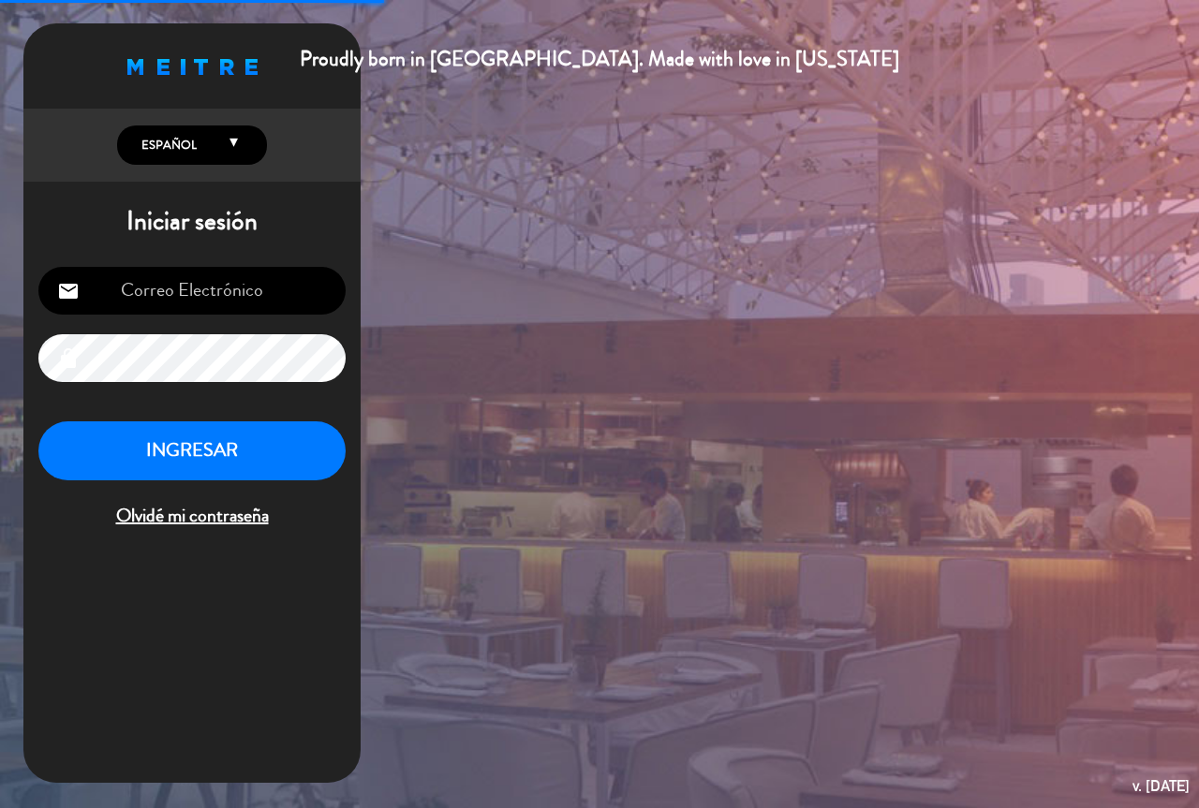
type input "[EMAIL_ADDRESS][DOMAIN_NAME]"
click at [254, 447] on button "INGRESAR" at bounding box center [191, 450] width 307 height 59
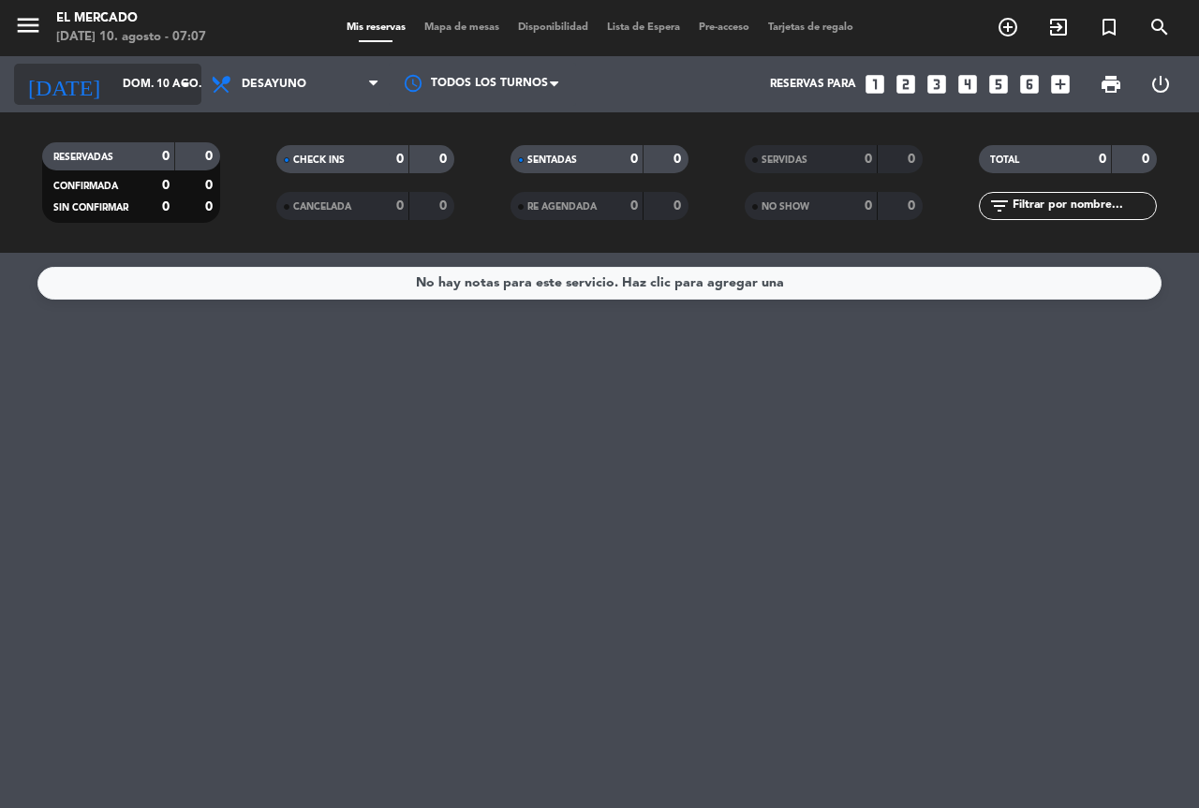
click at [113, 85] on input "dom. 10 ago." at bounding box center [187, 84] width 149 height 32
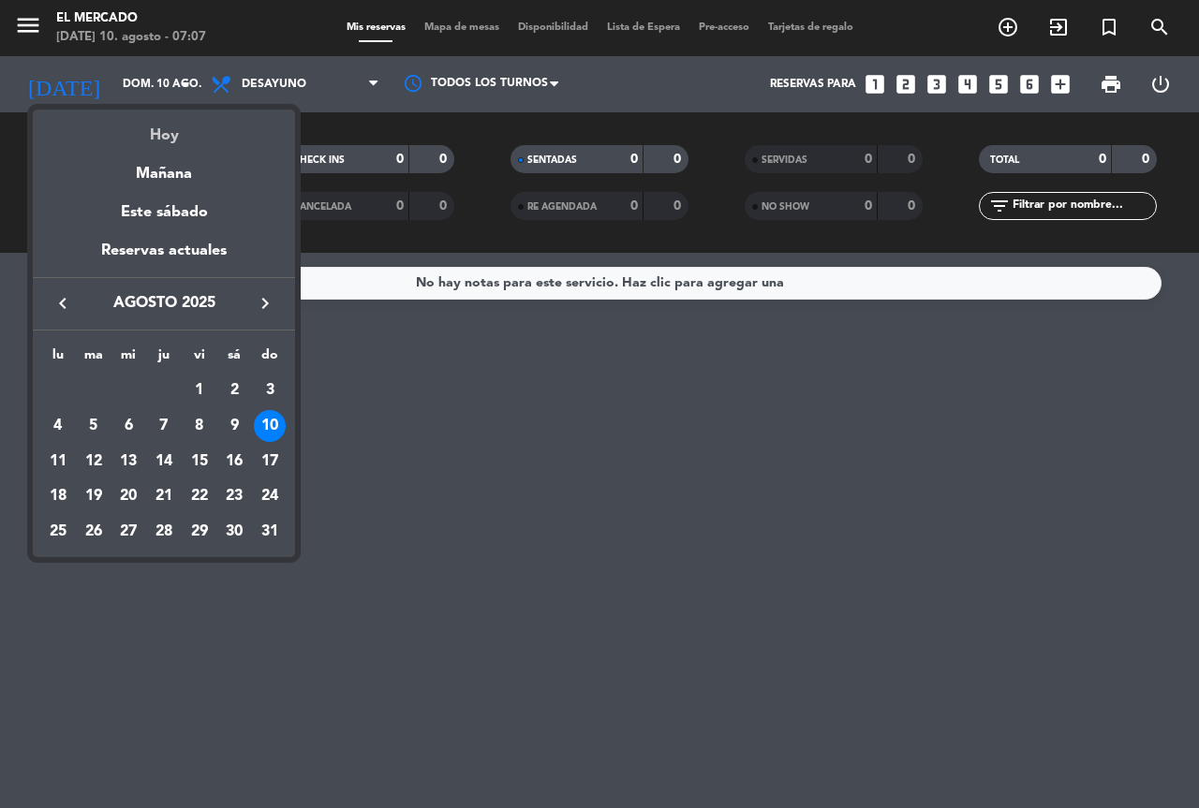
click at [183, 130] on div "Hoy" at bounding box center [164, 129] width 262 height 38
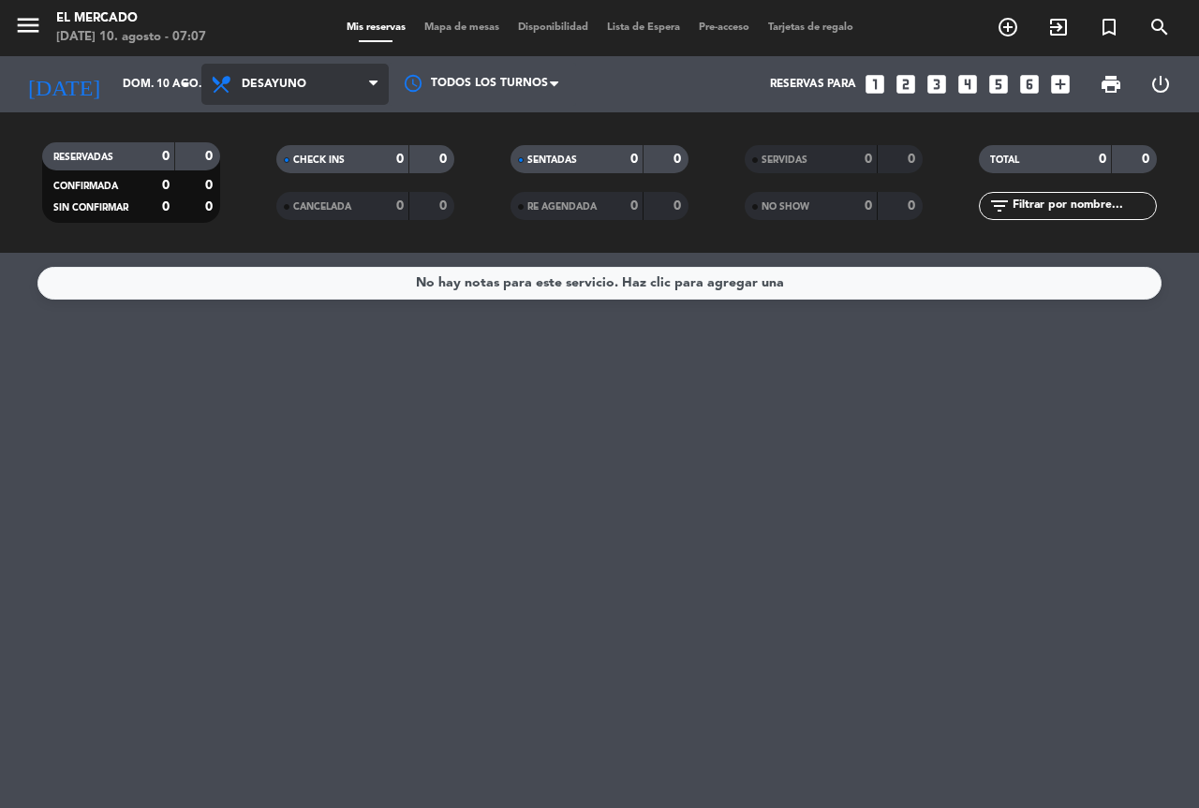
click at [271, 89] on span "Desayuno" at bounding box center [274, 84] width 65 height 13
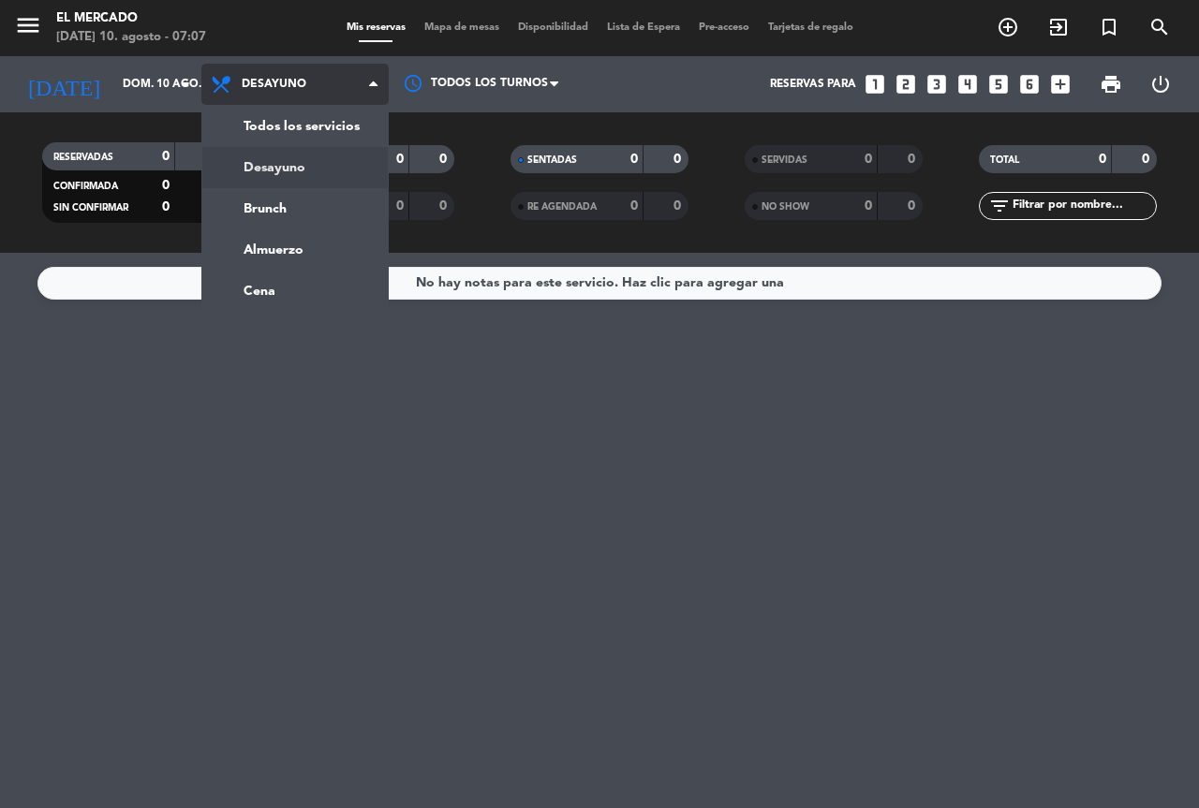
click at [296, 175] on div "menu El [PERSON_NAME][DATE] 10. agosto - 07:07 Mis reservas Mapa de mesas Dispo…" at bounding box center [599, 126] width 1199 height 253
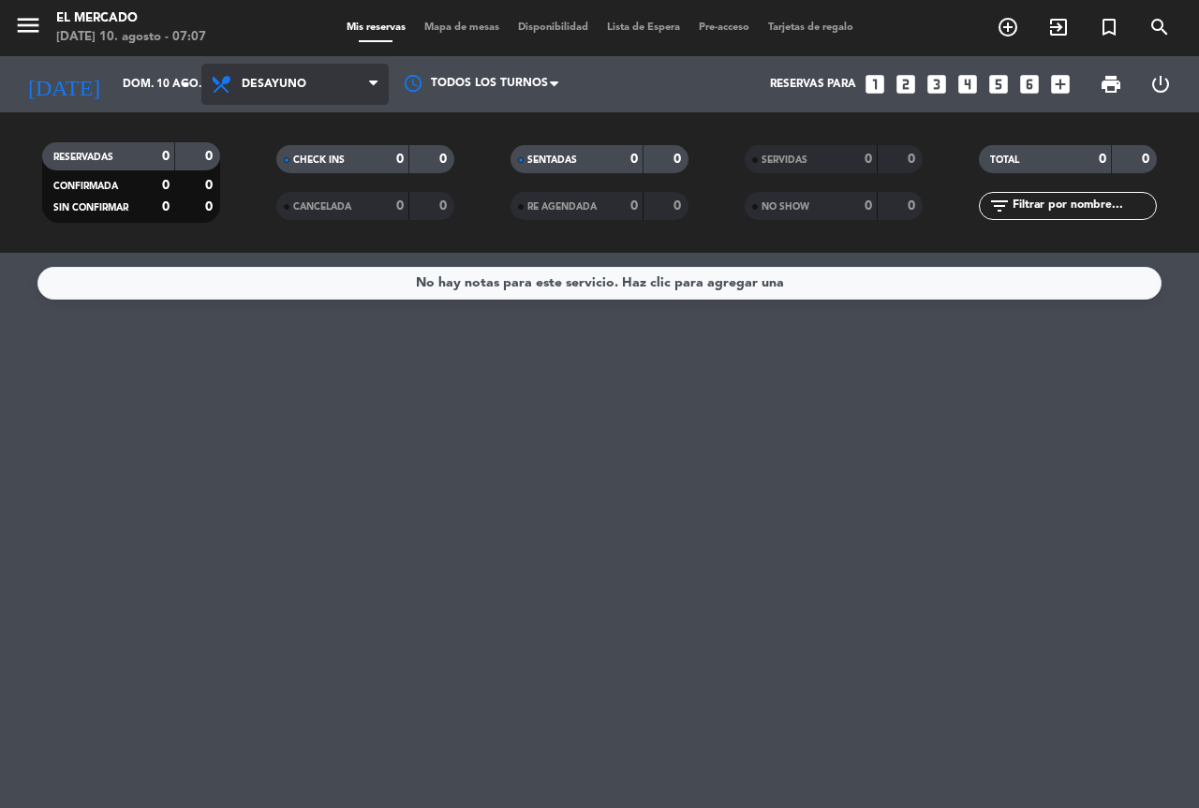
click at [264, 72] on span "Desayuno" at bounding box center [294, 84] width 187 height 41
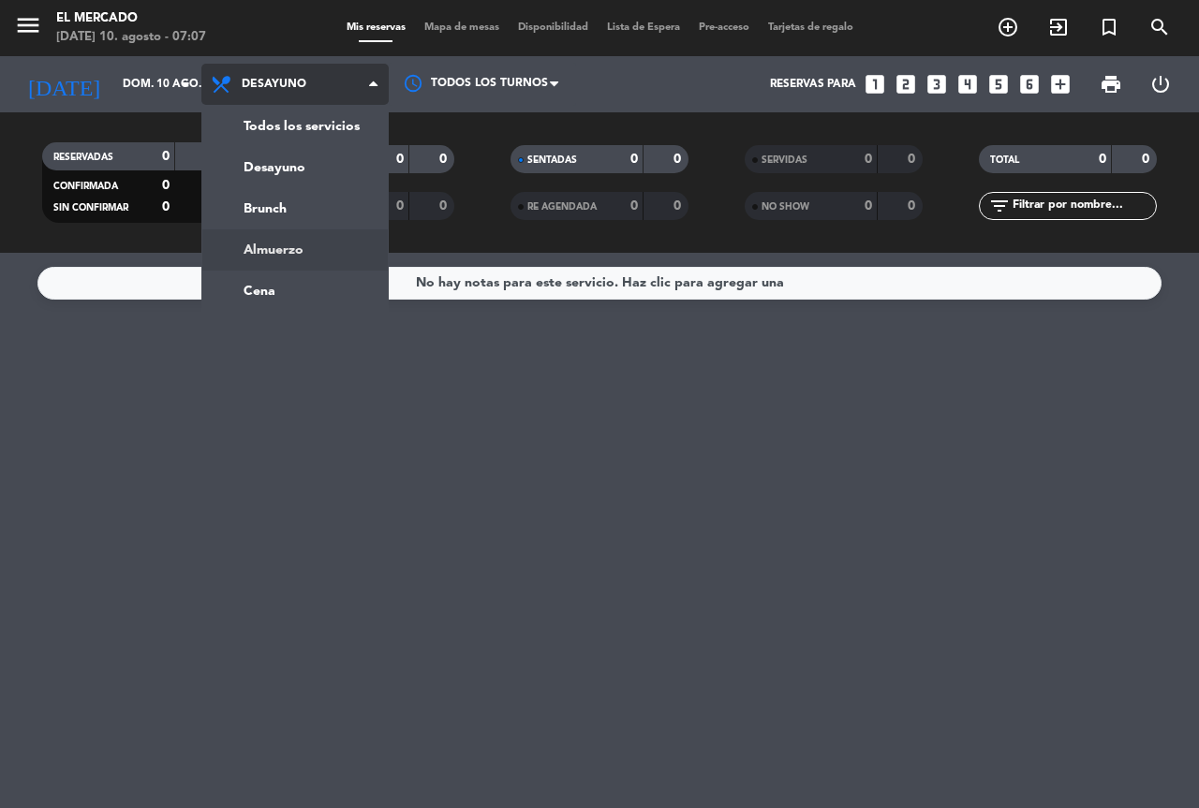
click at [317, 231] on div "menu El [PERSON_NAME][DATE] 10. agosto - 07:07 Mis reservas Mapa de mesas Dispo…" at bounding box center [599, 126] width 1199 height 253
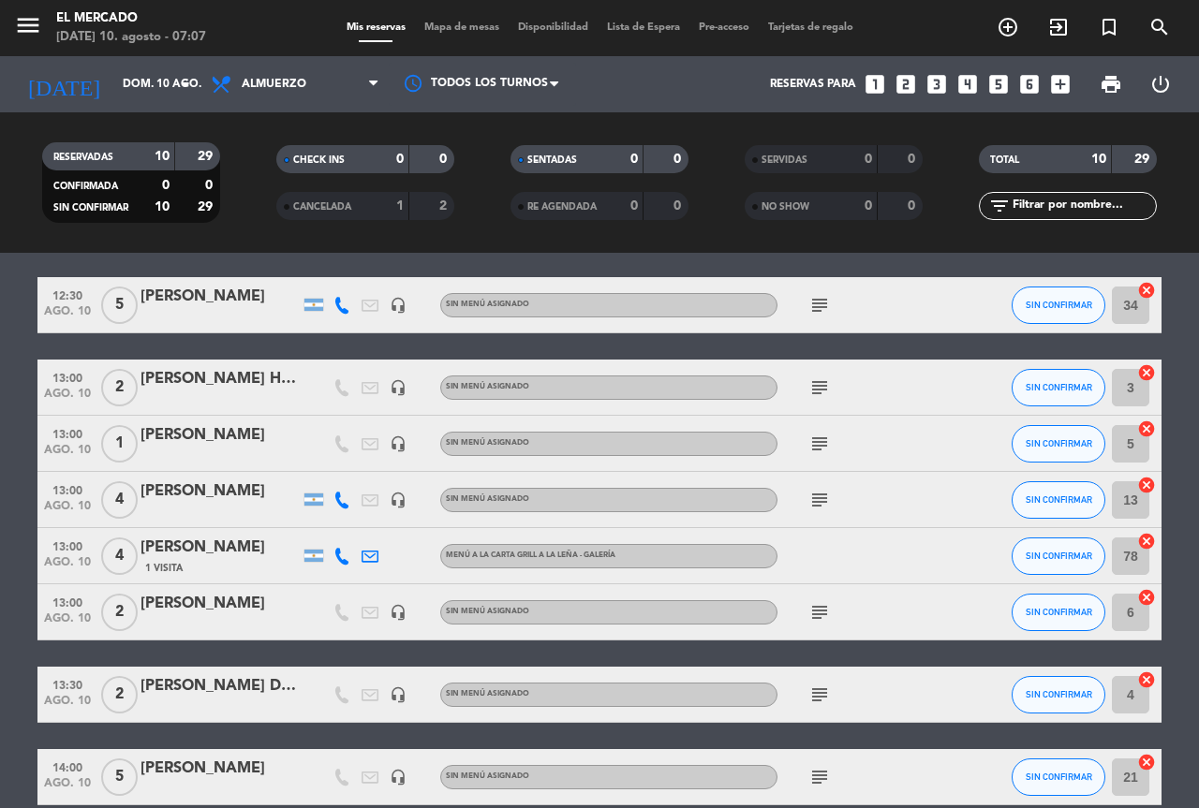
scroll to position [37, 0]
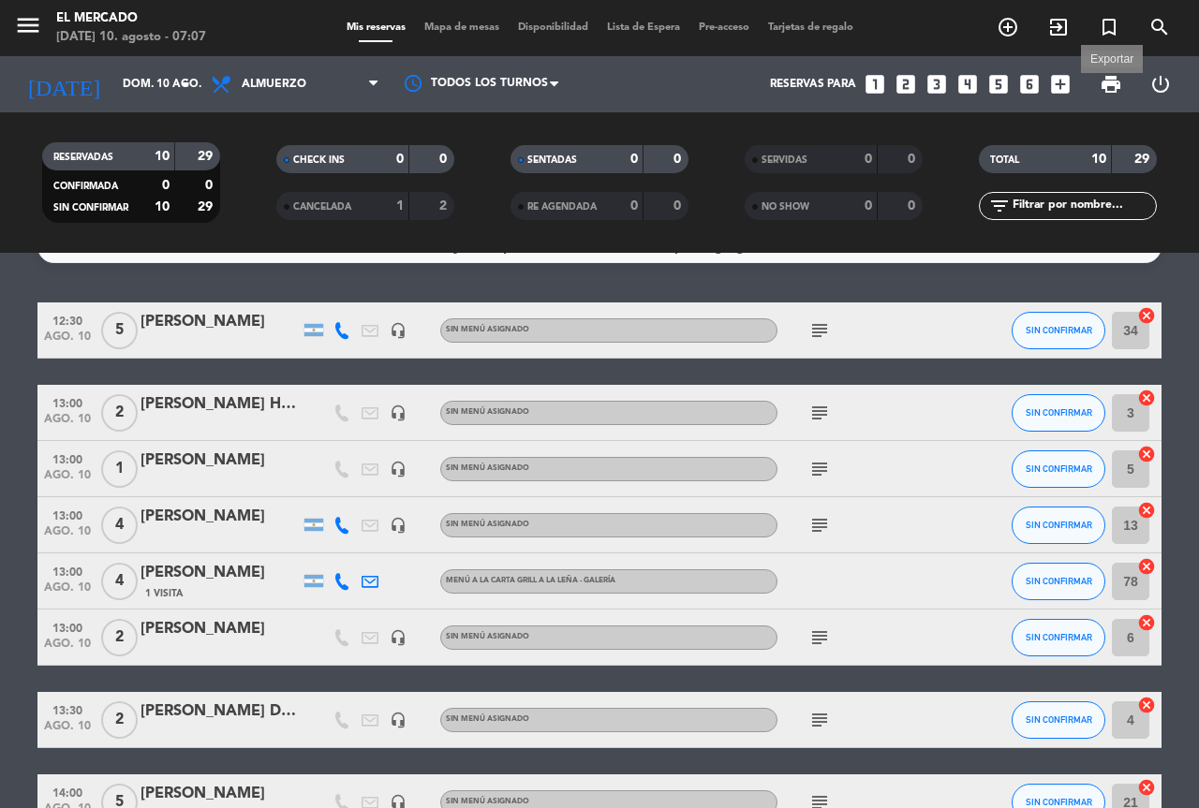
click at [1102, 94] on span "print" at bounding box center [1110, 84] width 22 height 22
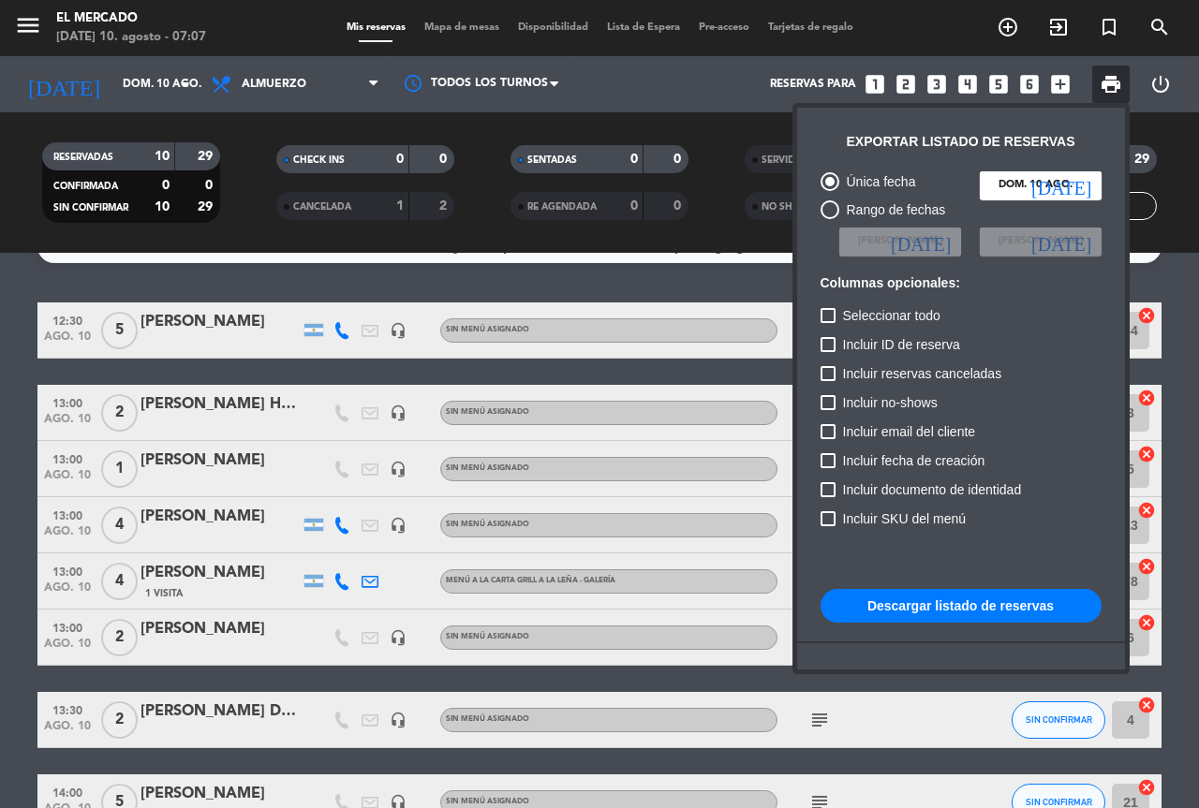
click at [926, 605] on button "Descargar listado de reservas" at bounding box center [960, 606] width 281 height 34
click at [259, 77] on div at bounding box center [599, 404] width 1199 height 808
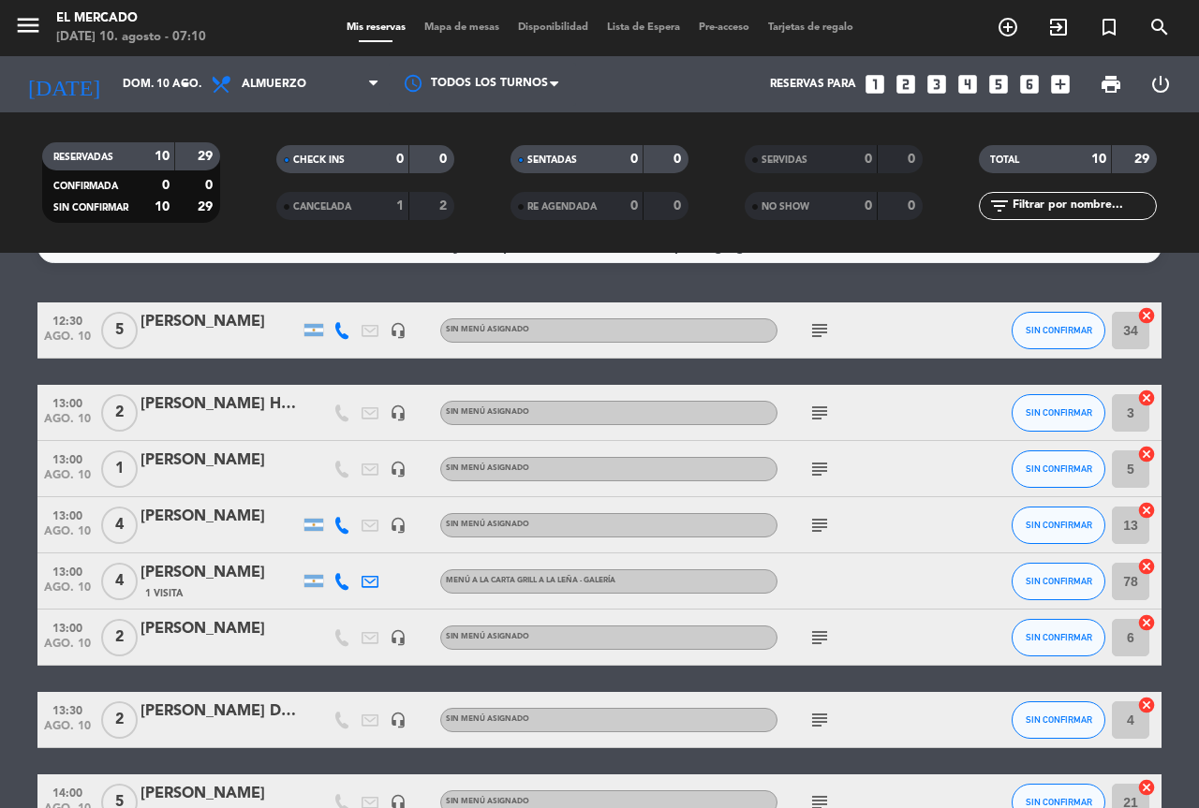
click at [259, 77] on span "Almuerzo" at bounding box center [294, 84] width 187 height 41
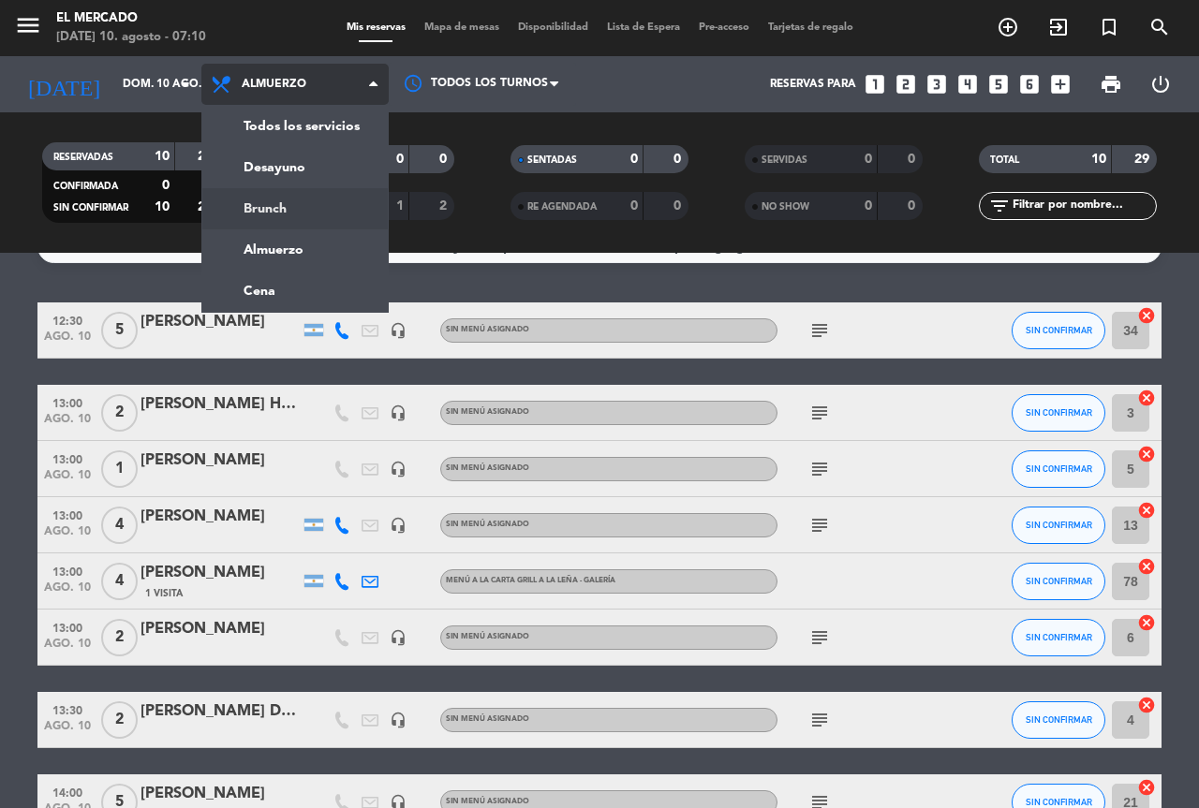
click at [292, 201] on div "menu El [PERSON_NAME][DATE] 10. agosto - 07:10 Mis reservas Mapa de mesas Dispo…" at bounding box center [599, 126] width 1199 height 253
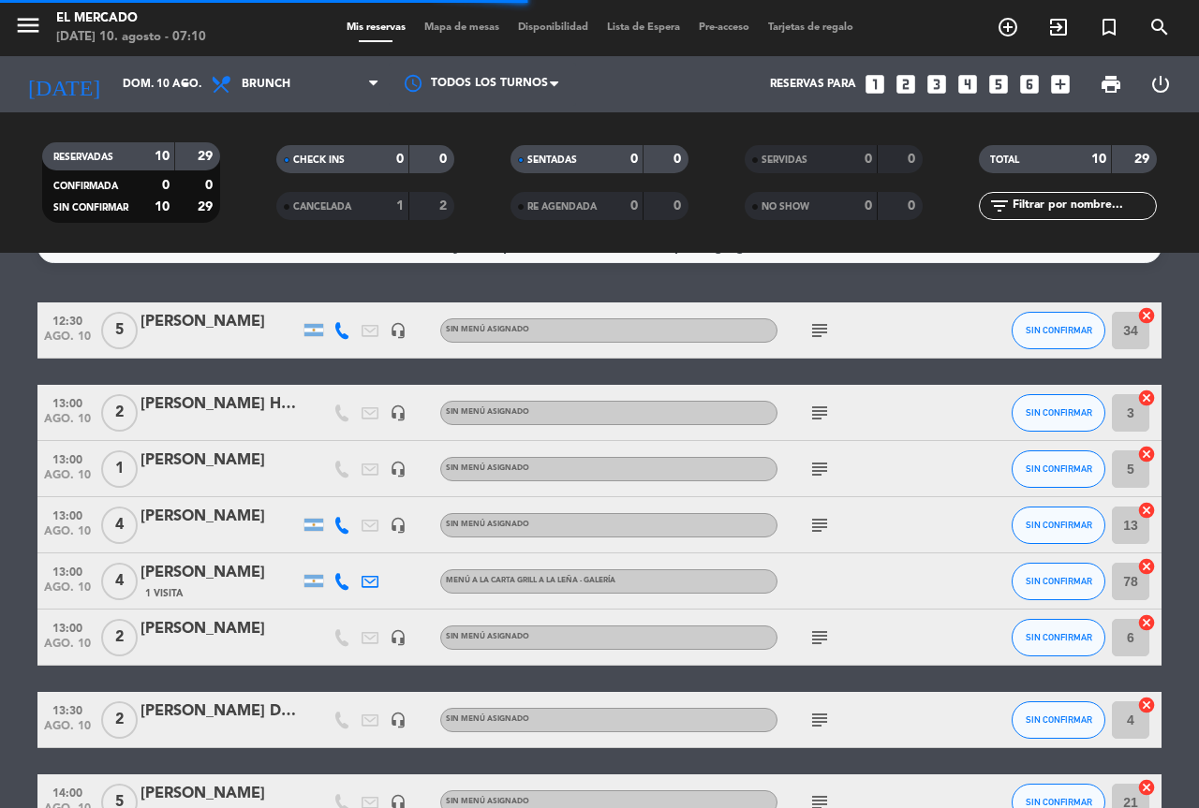
scroll to position [0, 0]
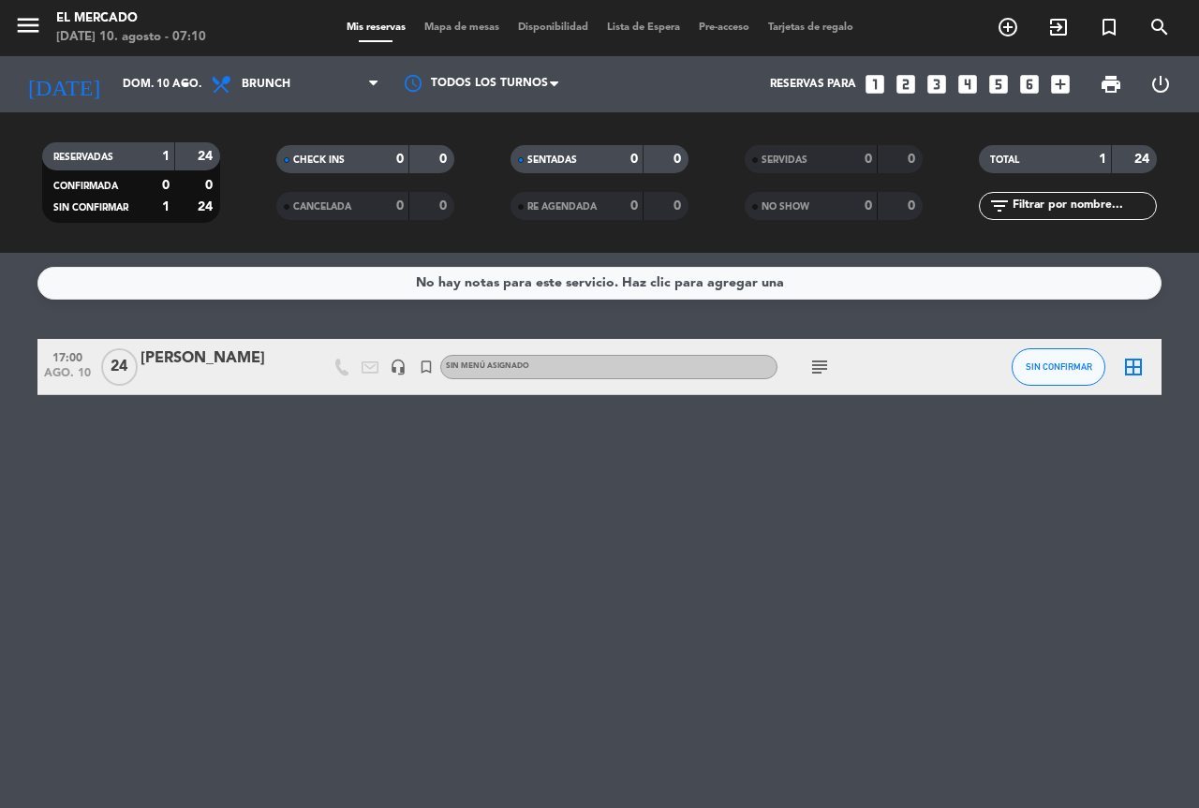
click at [824, 364] on icon "subject" at bounding box center [819, 367] width 22 height 22
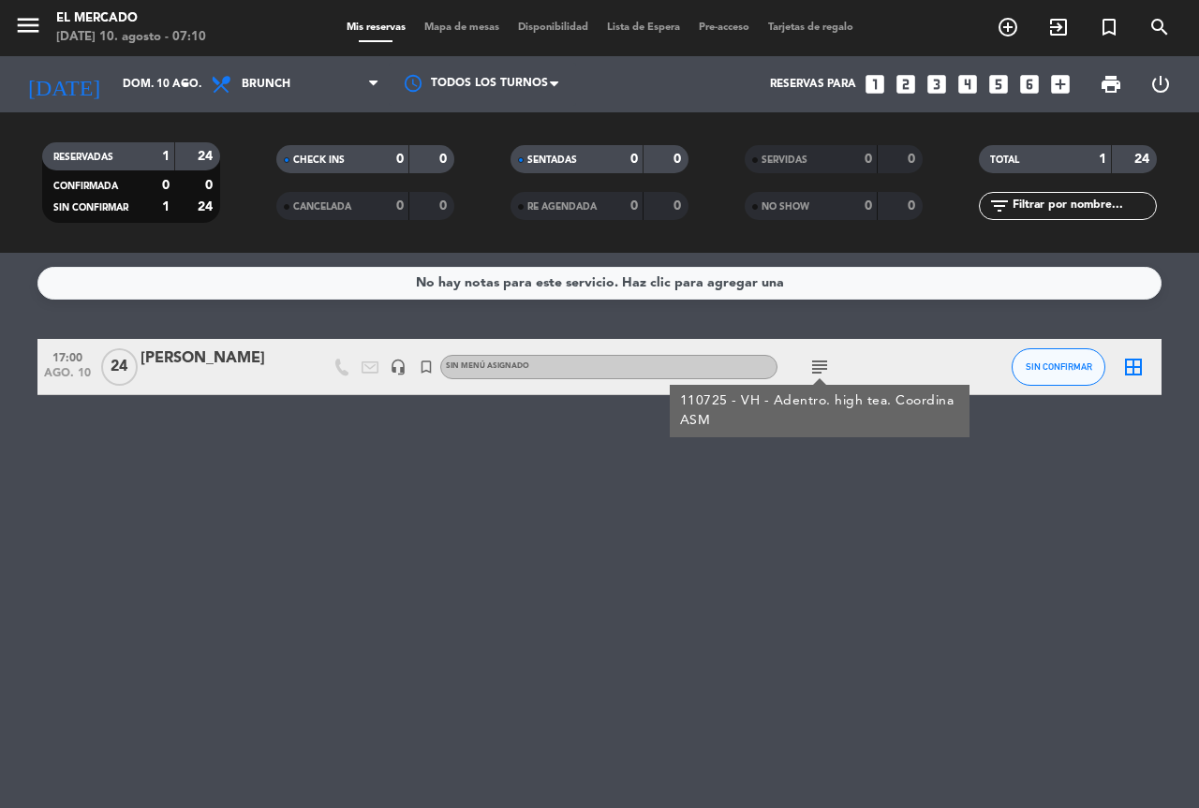
click at [806, 486] on div "No hay notas para este servicio. Haz clic para agregar una 17:00 [DATE] [PERSON…" at bounding box center [599, 530] width 1199 height 555
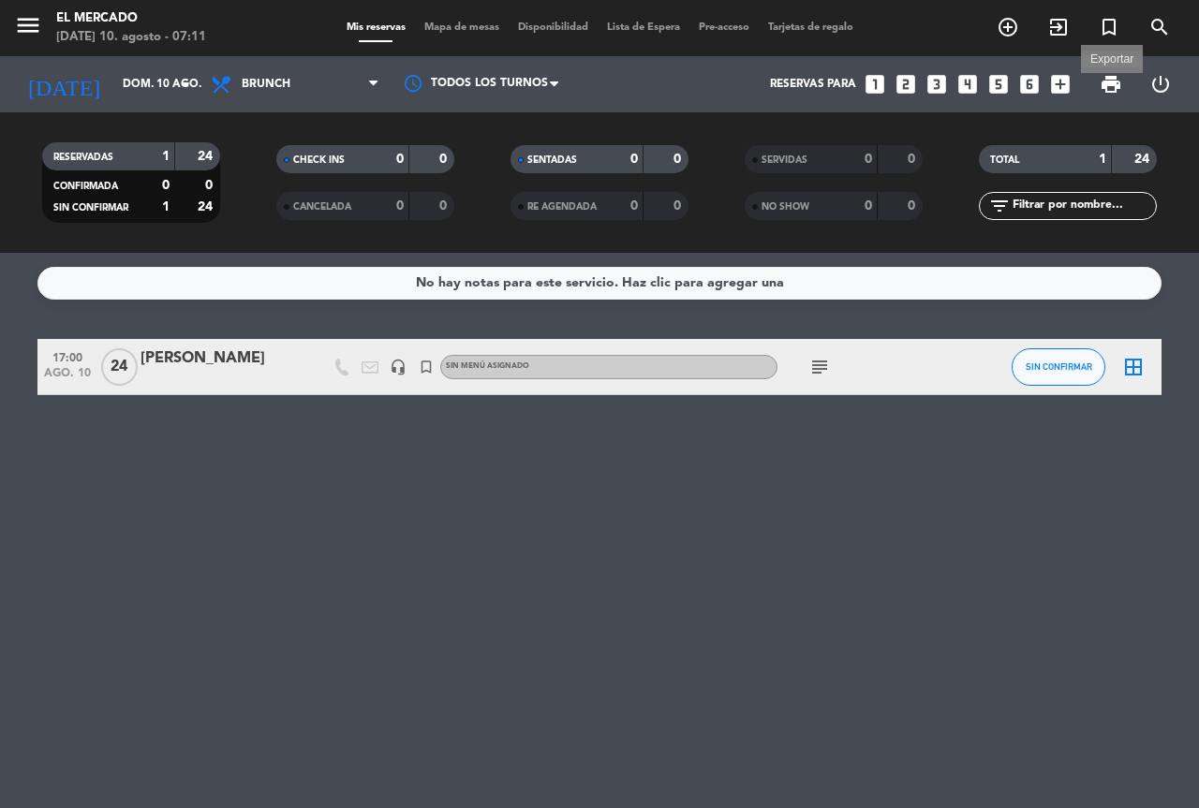
click at [1099, 91] on span "print" at bounding box center [1110, 84] width 22 height 22
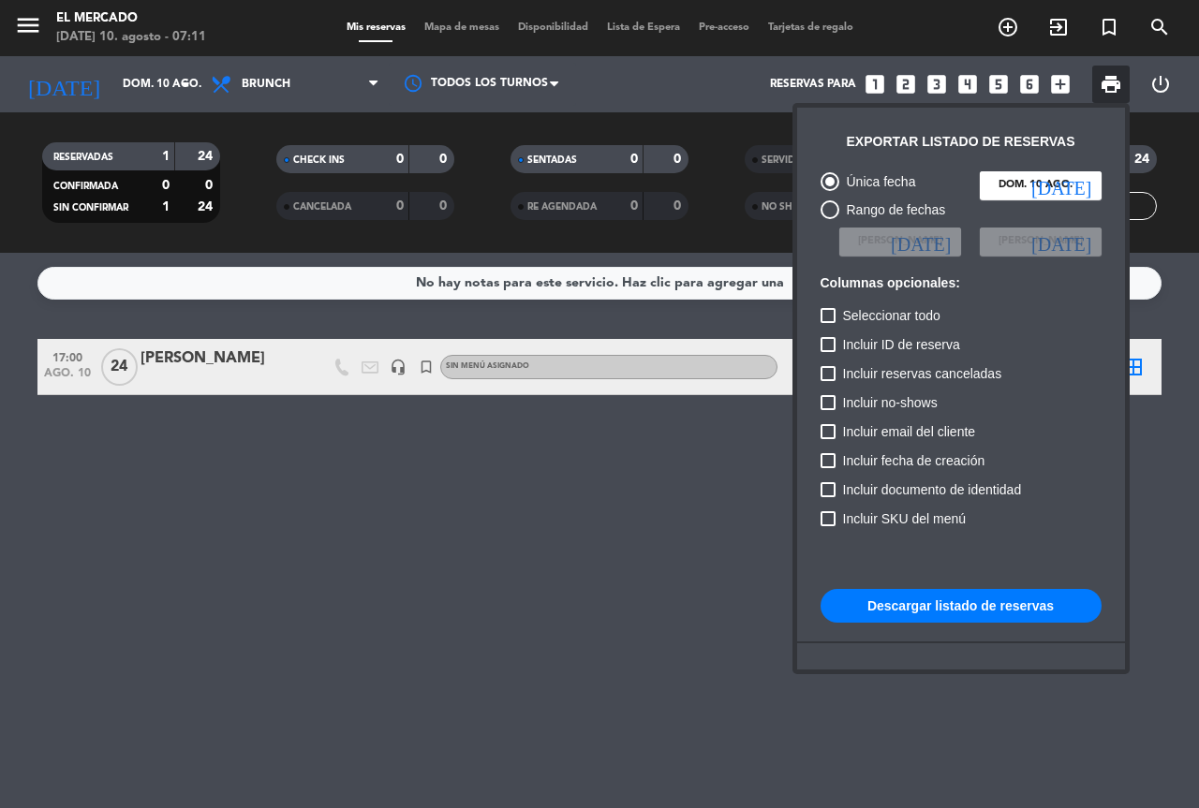
click at [946, 607] on button "Descargar listado de reservas" at bounding box center [960, 606] width 281 height 34
click at [559, 498] on div at bounding box center [599, 404] width 1199 height 808
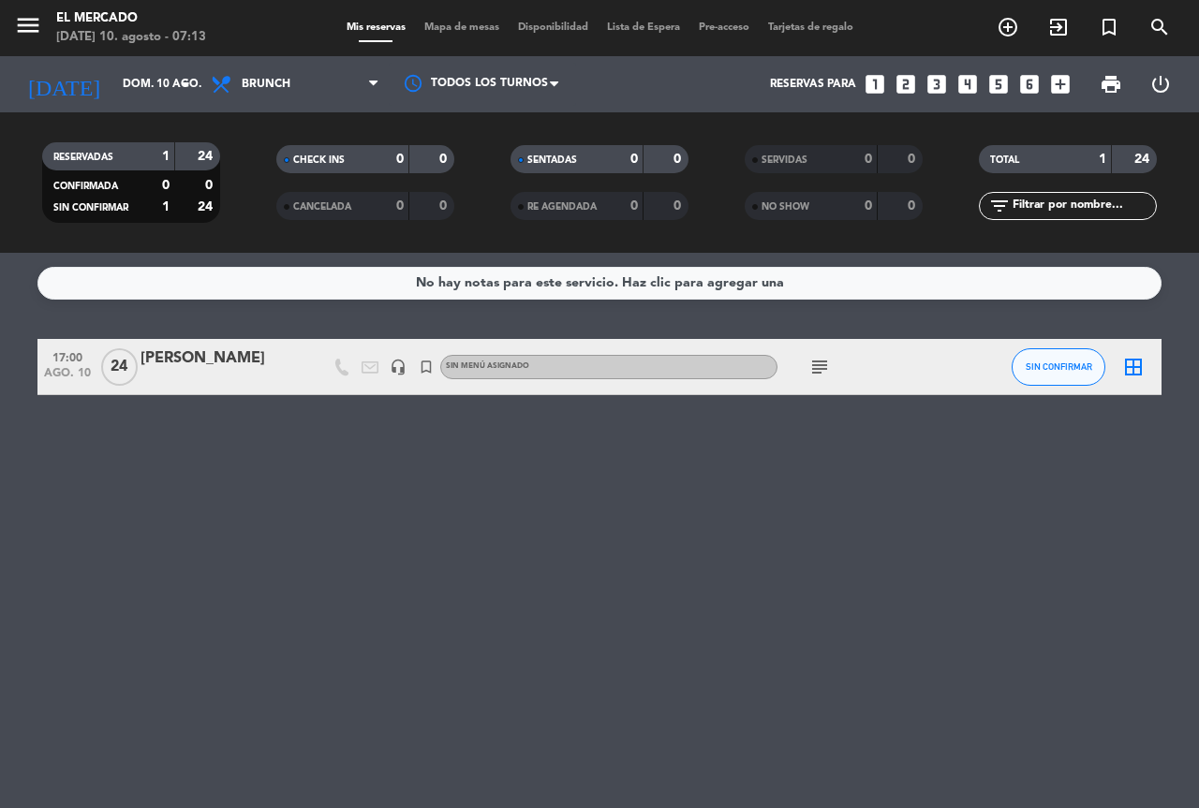
click at [130, 107] on div "[DATE] [DATE] arrow_drop_down" at bounding box center [107, 84] width 187 height 56
click at [164, 81] on input "dom. 10 ago." at bounding box center [187, 84] width 149 height 32
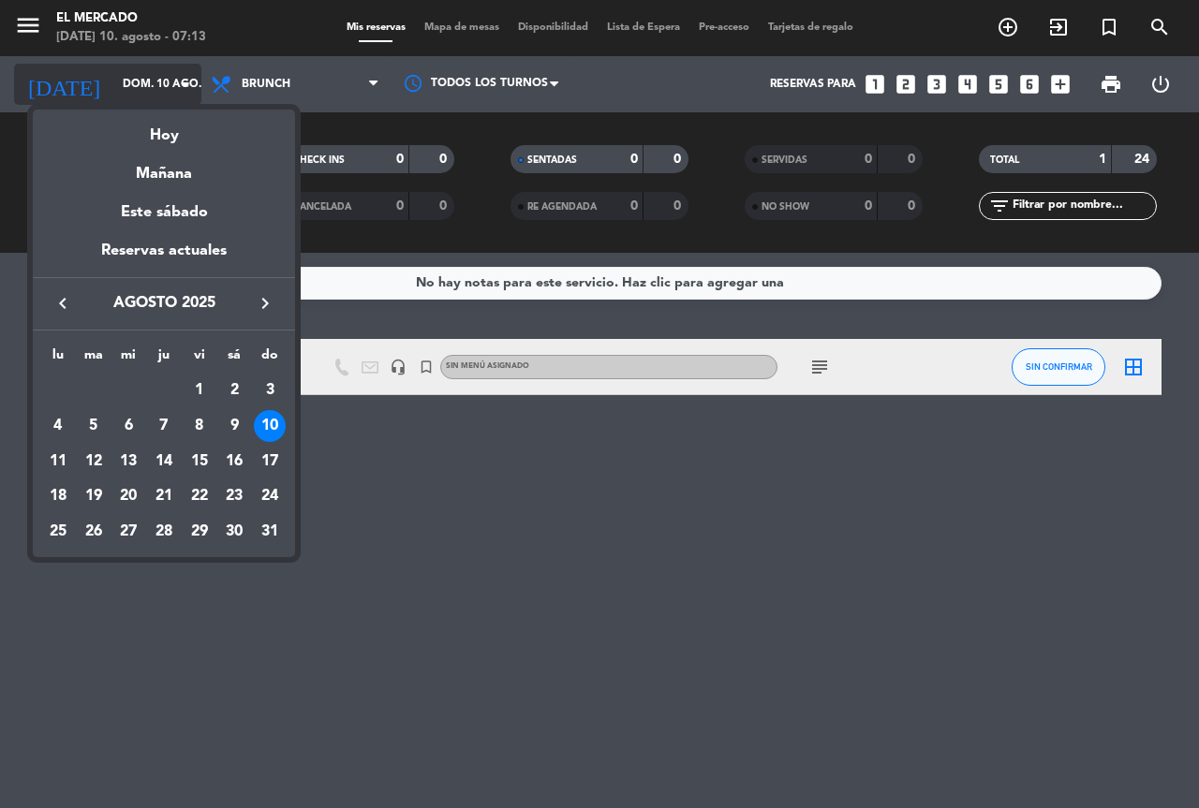
click at [164, 81] on div at bounding box center [599, 404] width 1199 height 808
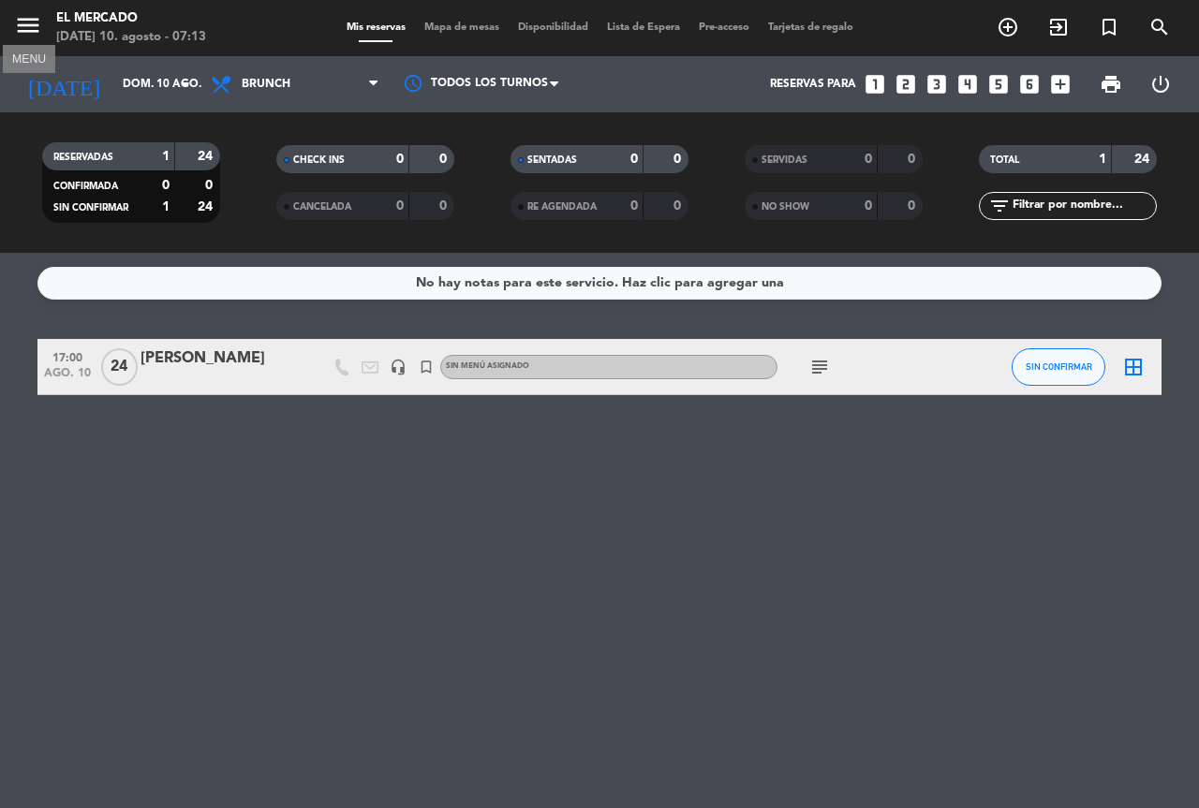
click at [26, 30] on icon "menu" at bounding box center [28, 25] width 28 height 28
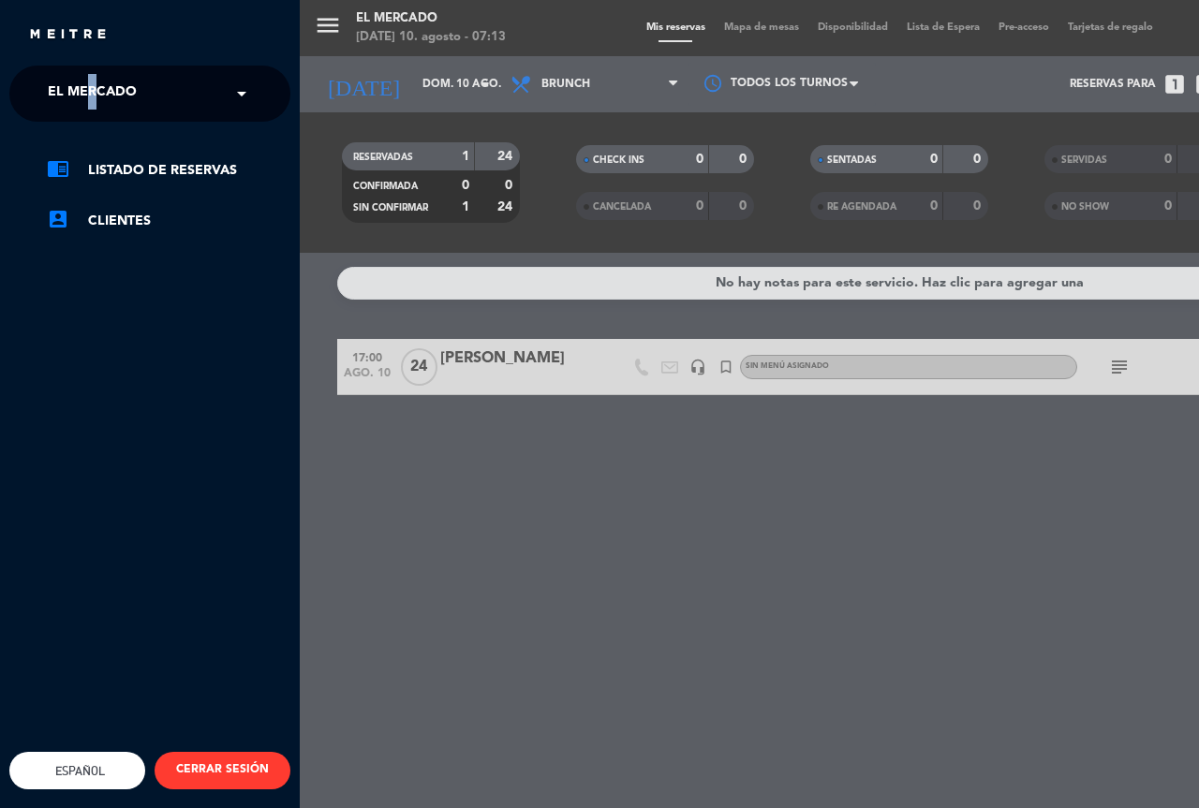
click at [93, 114] on ng-select "× El Mercado ×" at bounding box center [149, 94] width 281 height 56
click at [106, 111] on span "El Mercado" at bounding box center [92, 93] width 89 height 39
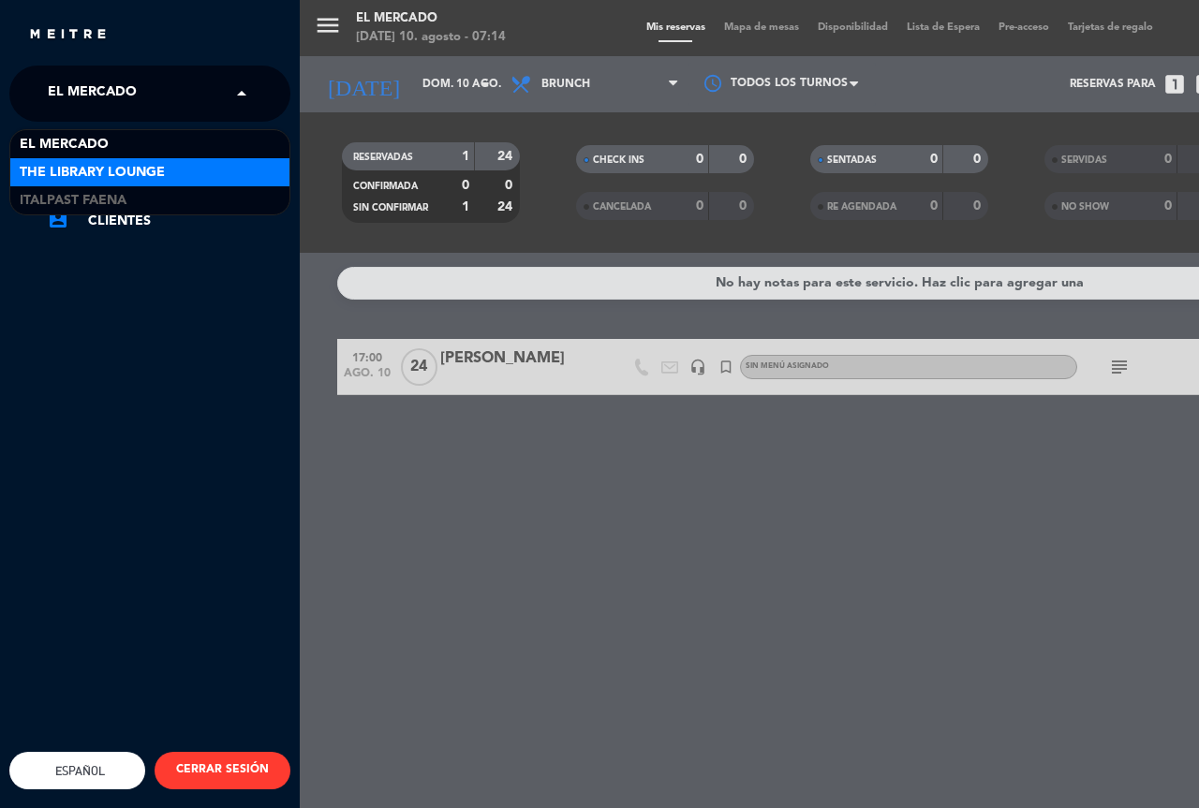
click at [110, 174] on span "The Library Lounge" at bounding box center [92, 173] width 145 height 22
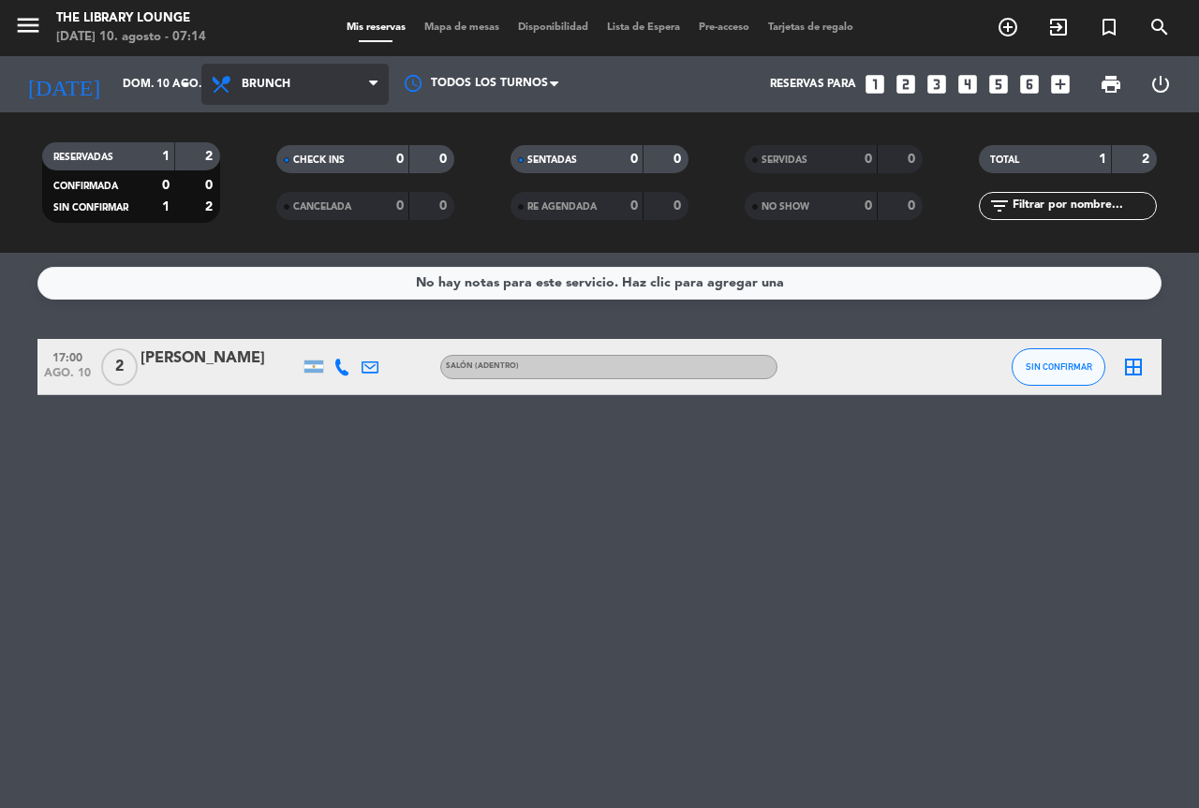
click at [250, 82] on span "Brunch" at bounding box center [266, 84] width 49 height 13
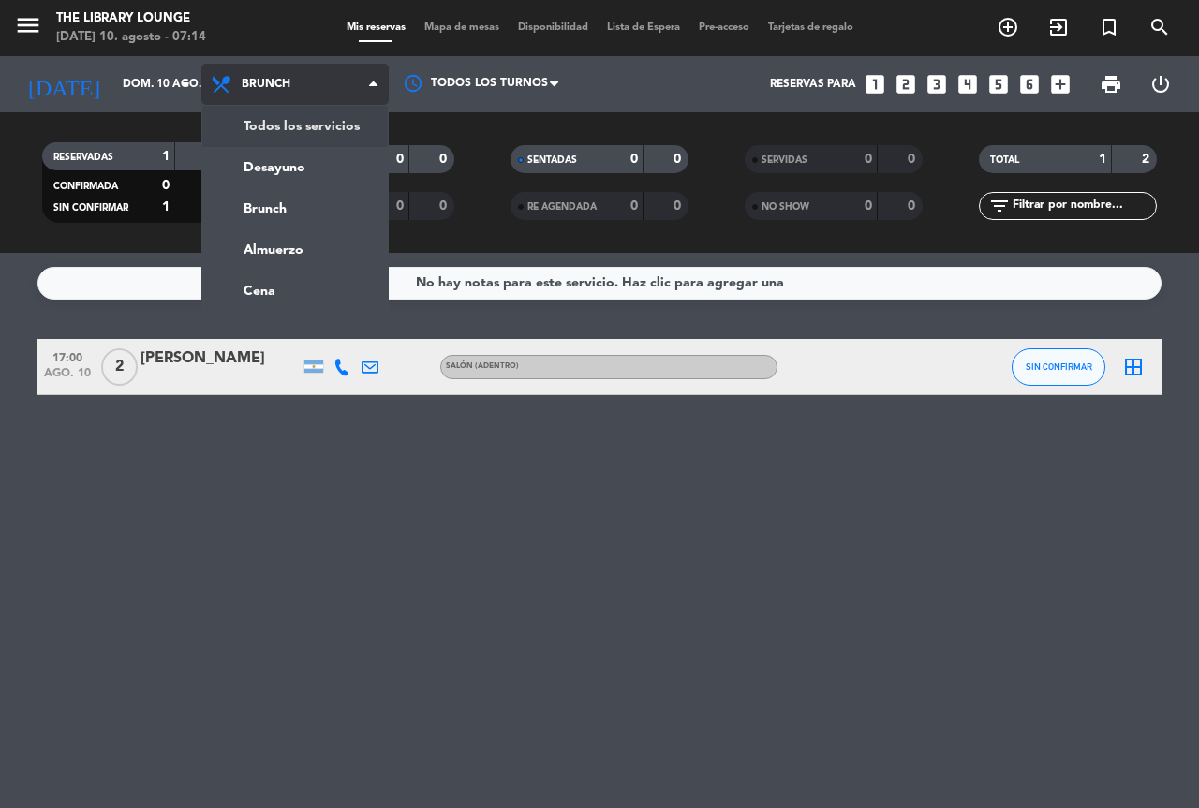
click at [294, 122] on div "menu The Library Lounge [DATE] 10. agosto - 07:14 Mis reservas Mapa de mesas Di…" at bounding box center [599, 126] width 1199 height 253
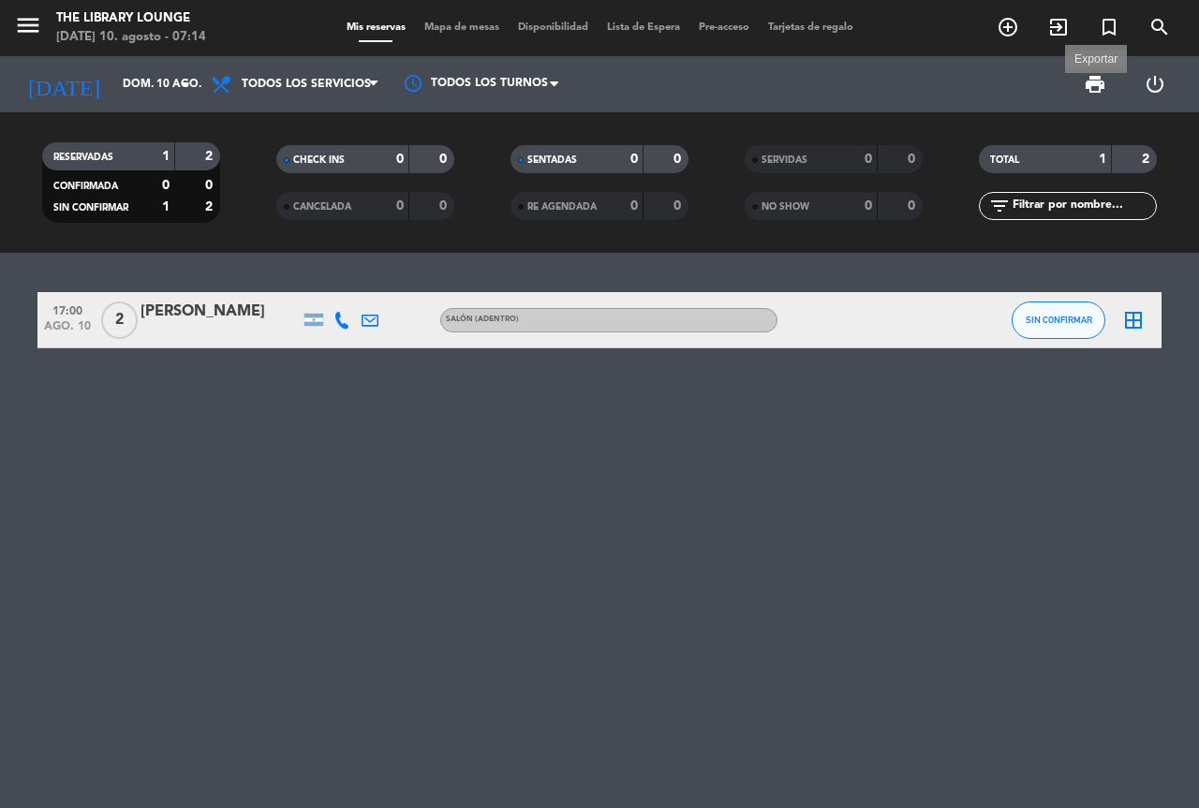
click at [1101, 88] on span "print" at bounding box center [1094, 84] width 22 height 22
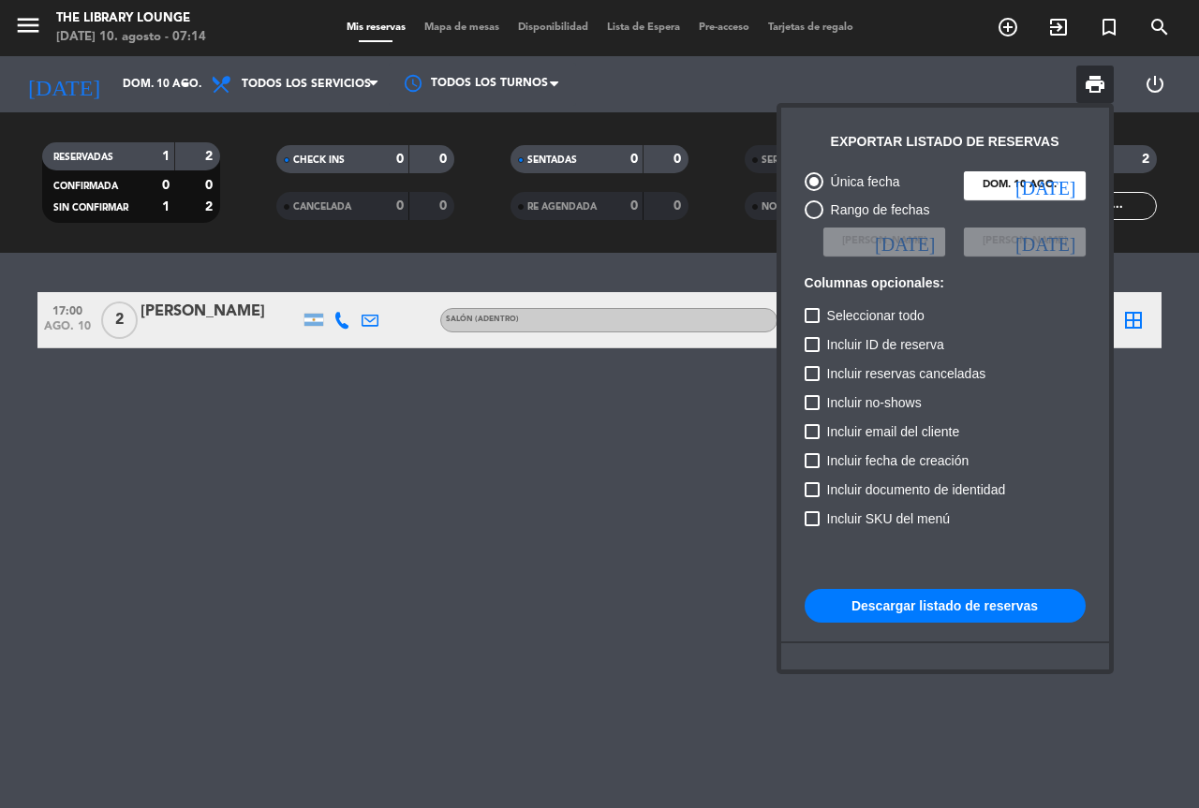
click at [876, 596] on button "Descargar listado de reservas" at bounding box center [944, 606] width 281 height 34
